Goal: Information Seeking & Learning: Learn about a topic

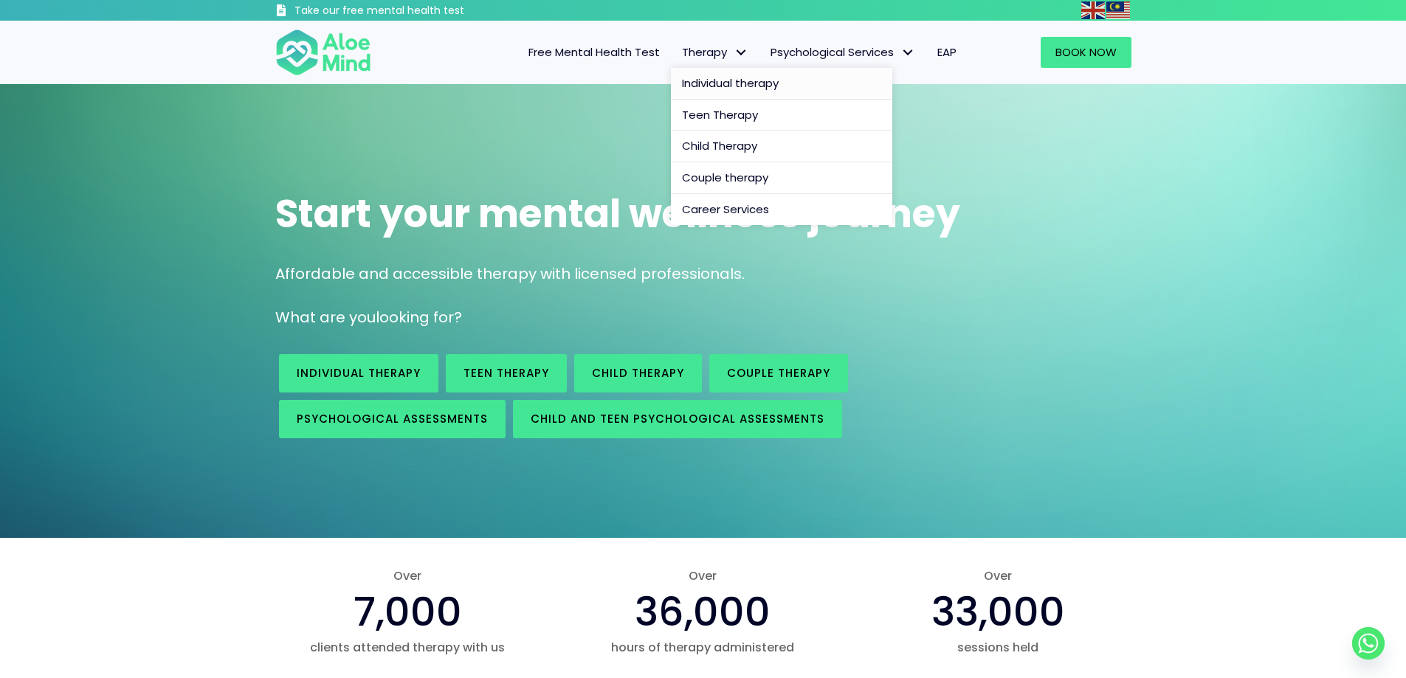
click at [726, 78] on span "Individual therapy" at bounding box center [730, 83] width 97 height 16
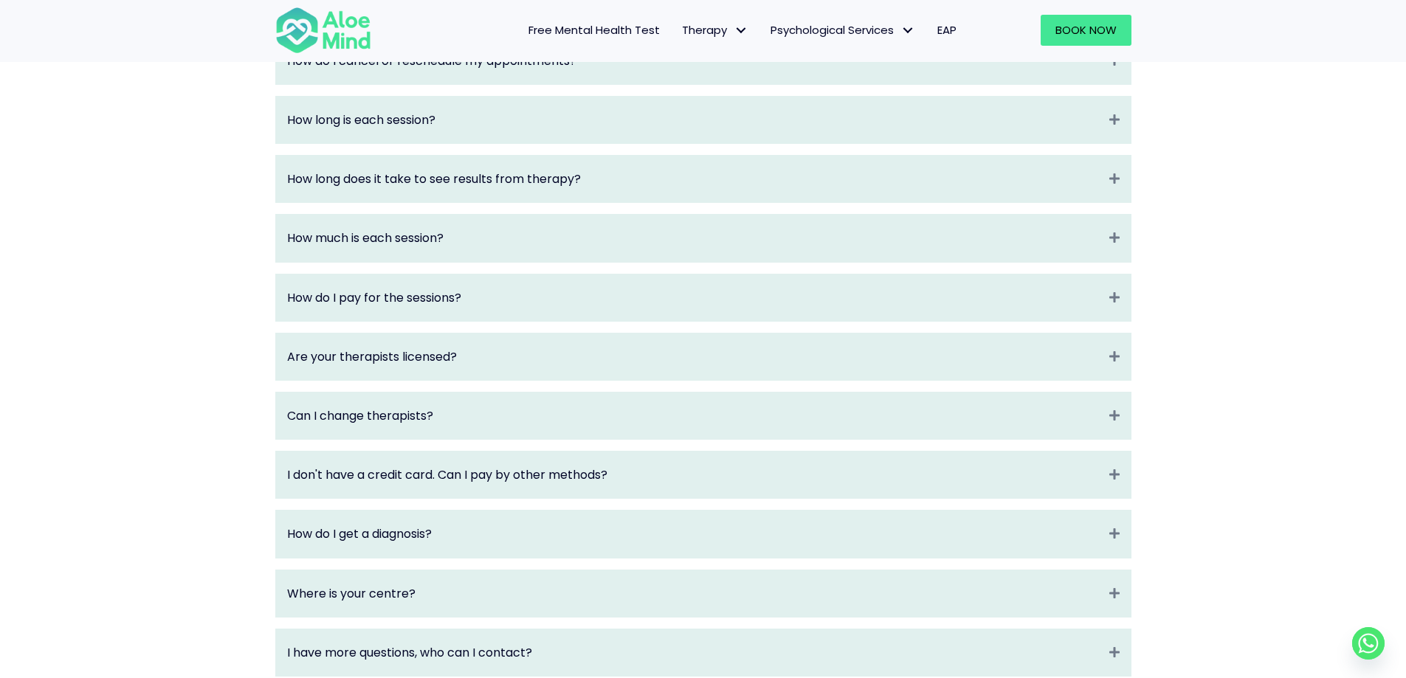
scroll to position [1624, 0]
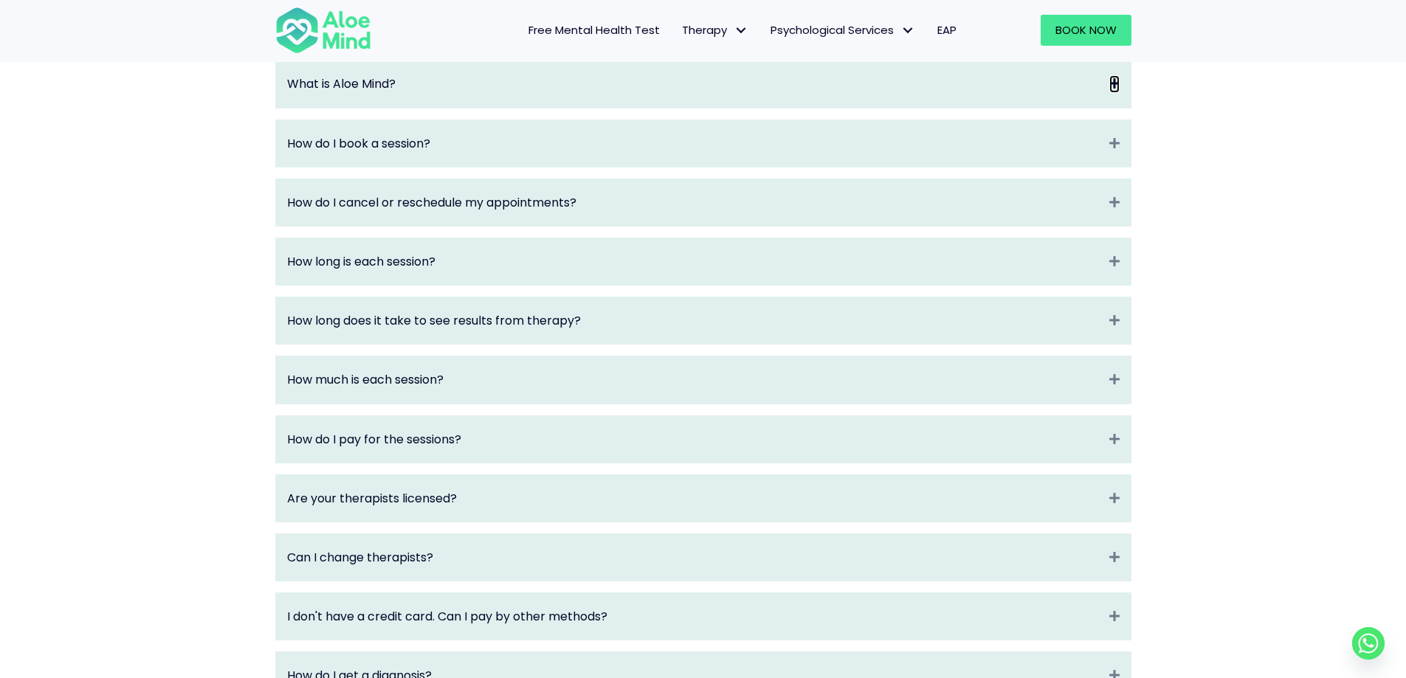
click at [1118, 92] on icon "Expand" at bounding box center [1115, 83] width 10 height 17
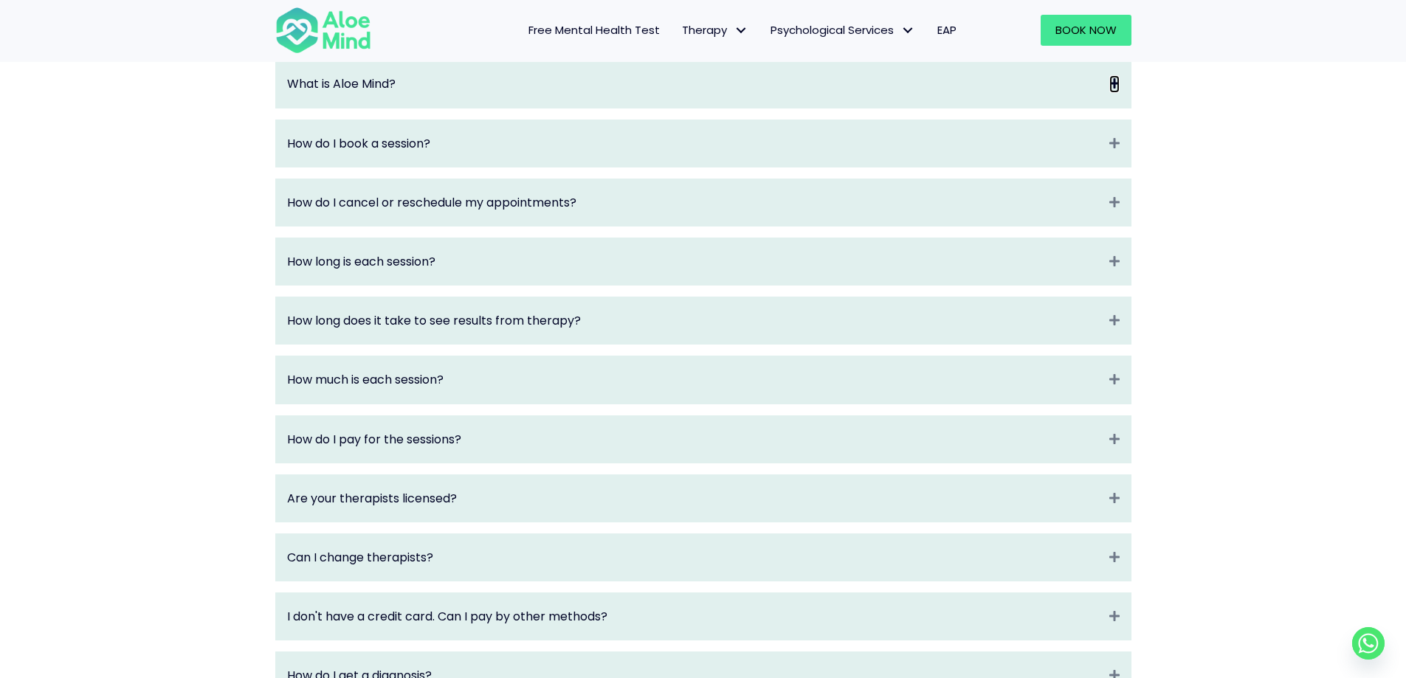
click at [1118, 92] on icon "Expand" at bounding box center [1115, 83] width 10 height 17
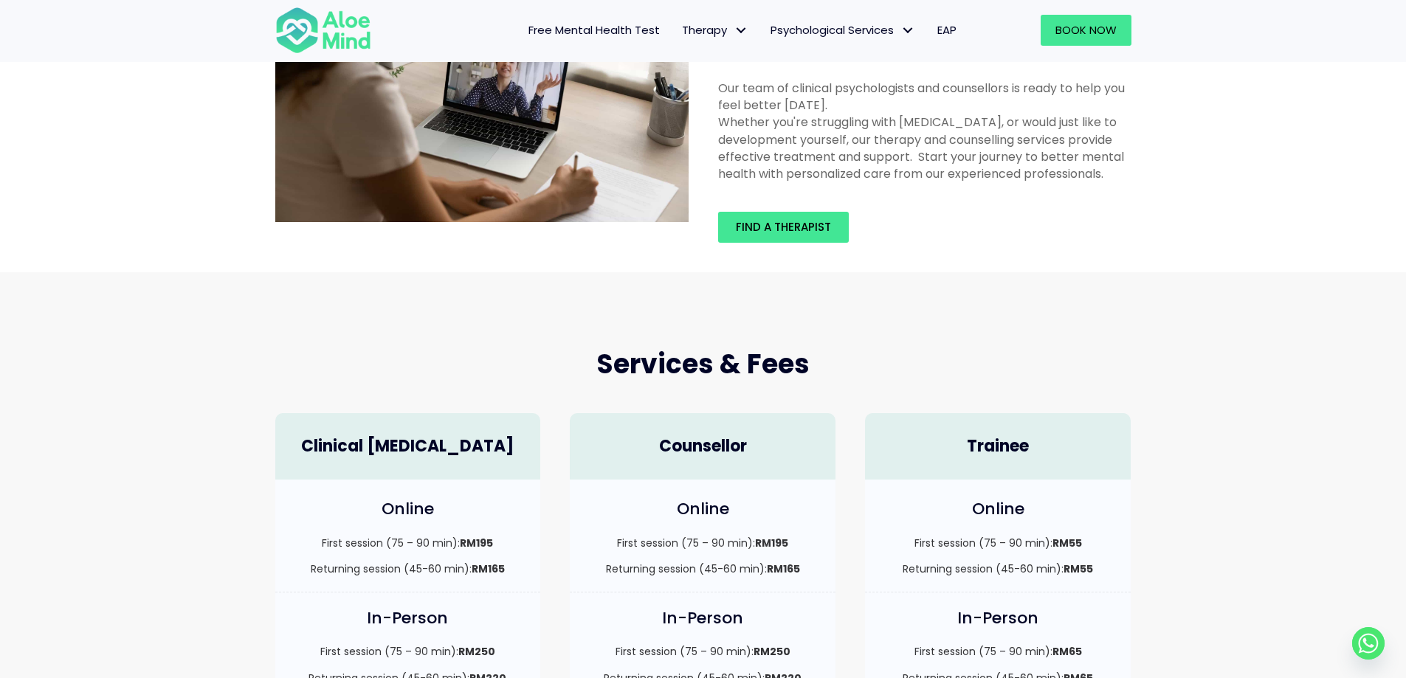
scroll to position [0, 0]
